Goal: Task Accomplishment & Management: Understand process/instructions

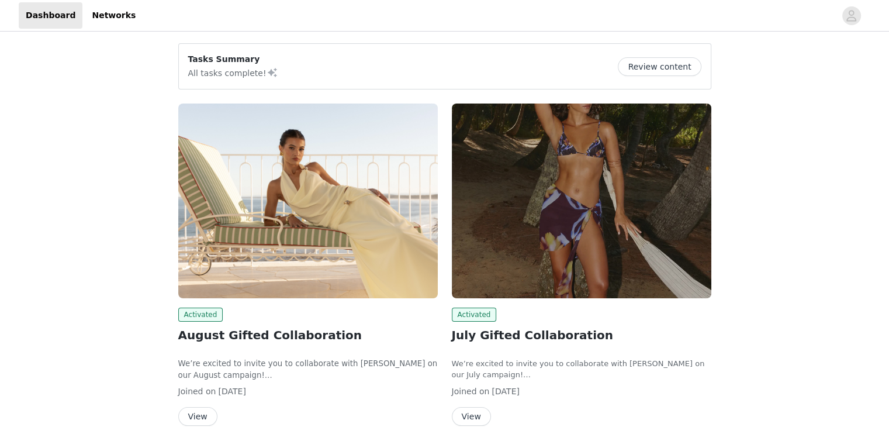
click at [650, 65] on button "Review content" at bounding box center [659, 66] width 83 height 19
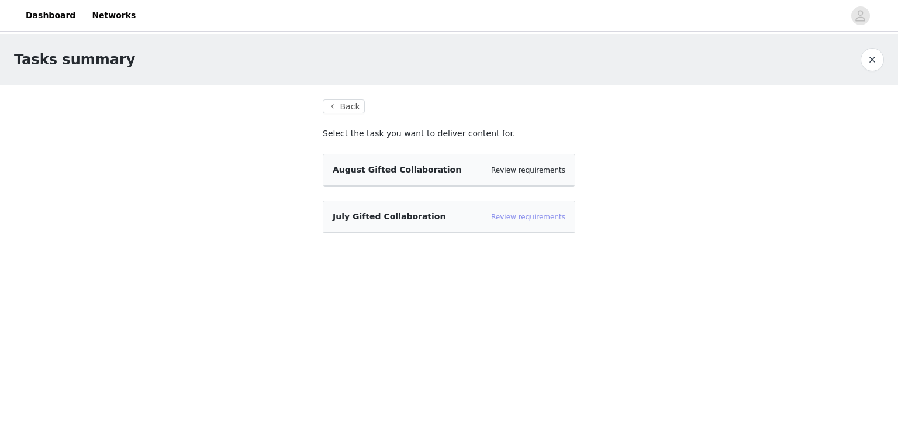
click at [522, 218] on link "Review requirements" at bounding box center [528, 217] width 74 height 8
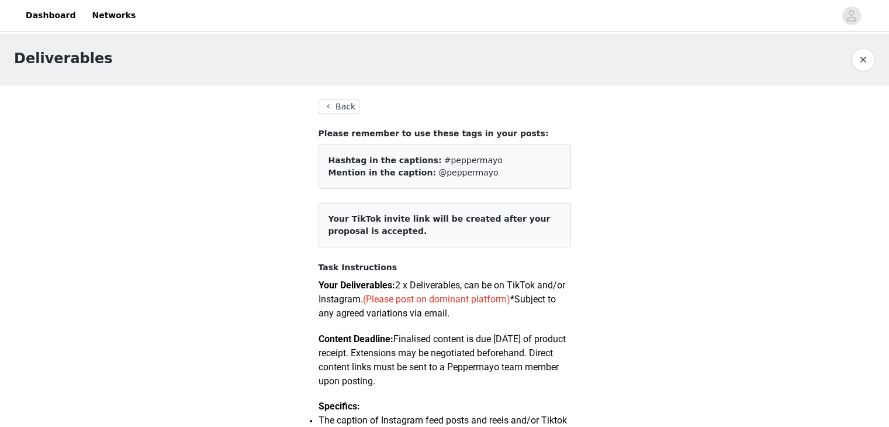
click at [339, 99] on button "Back" at bounding box center [340, 106] width 42 height 14
